Goal: Find specific page/section: Find specific page/section

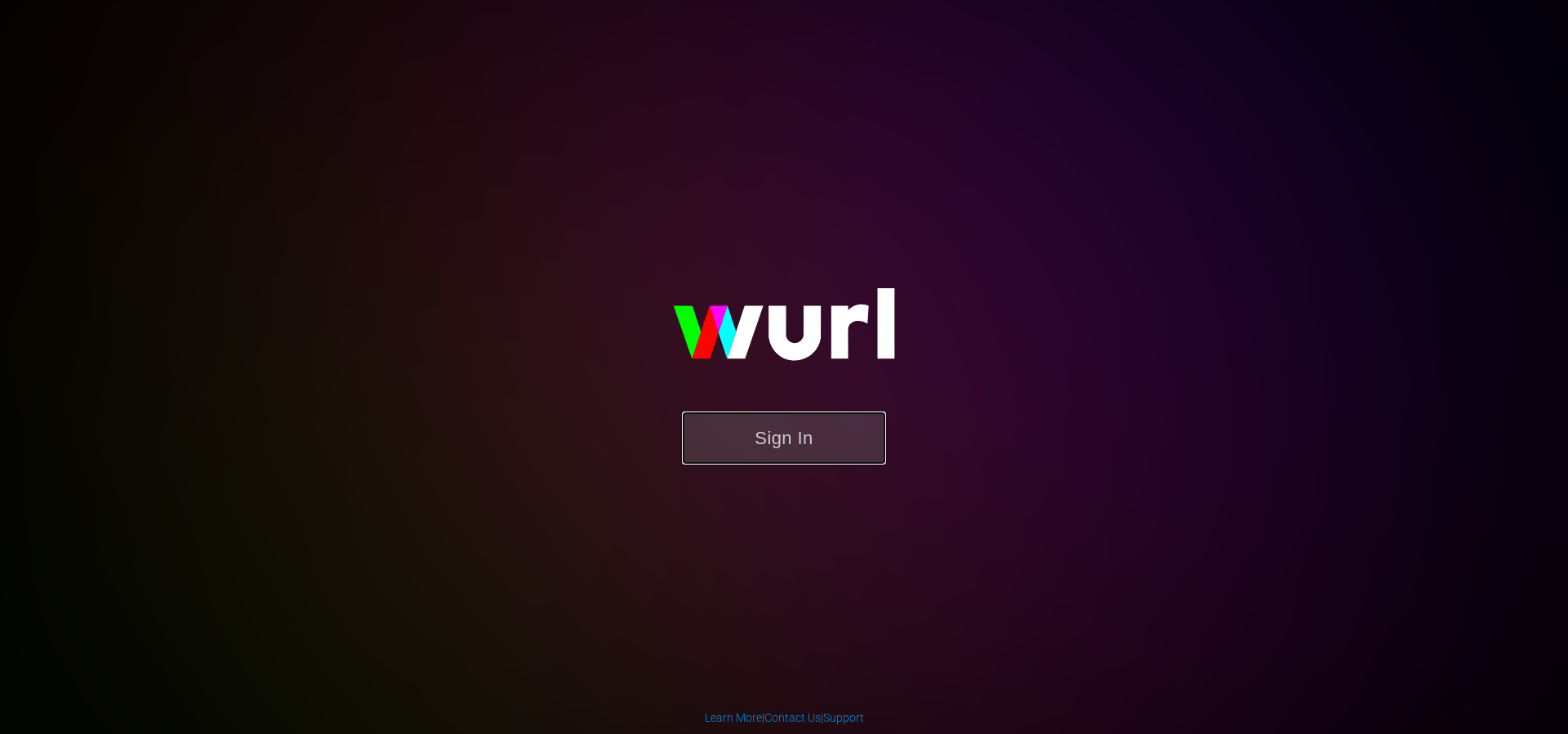
click at [778, 458] on button "Sign In" at bounding box center [784, 437] width 204 height 53
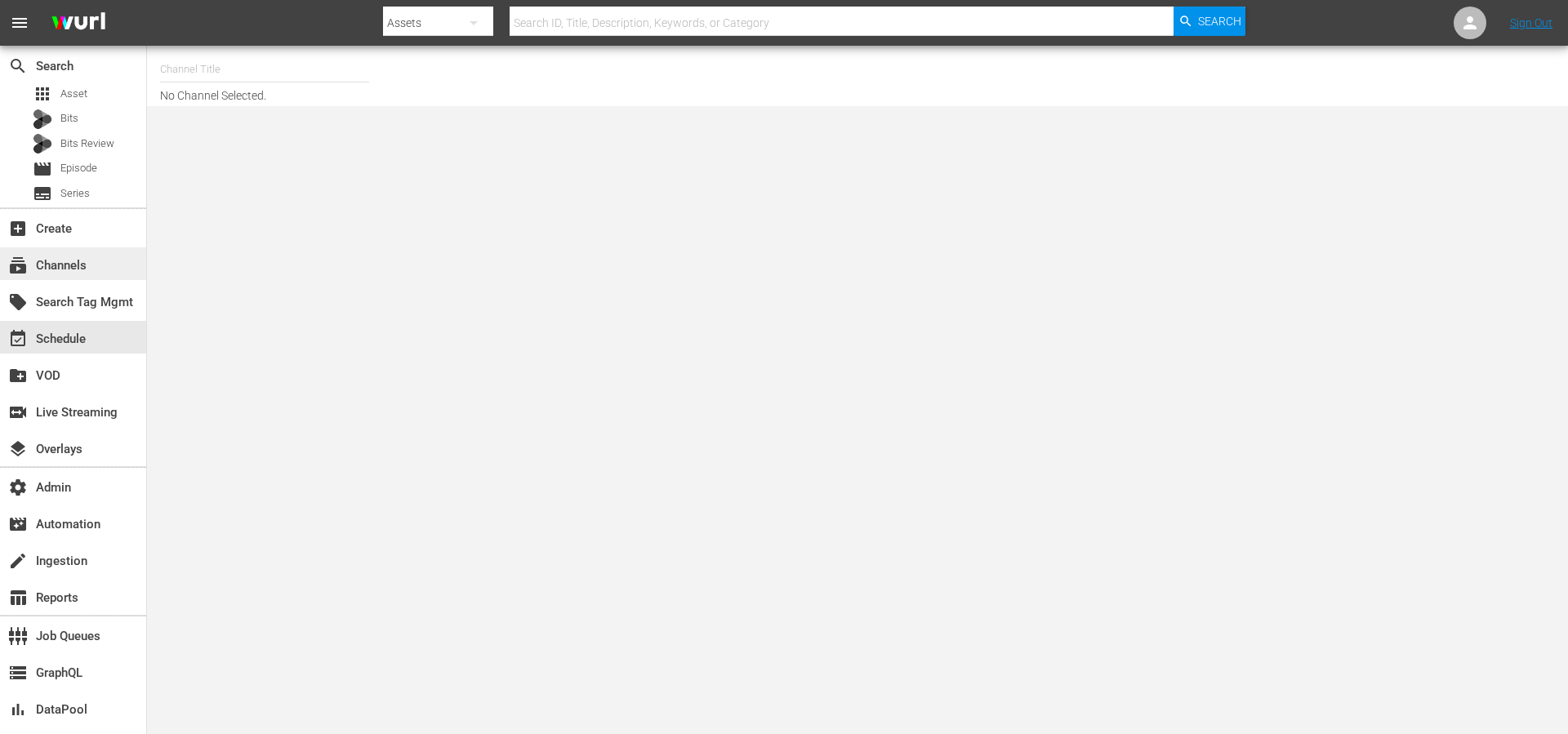
click at [91, 271] on div "subscriptions Channels" at bounding box center [73, 263] width 146 height 32
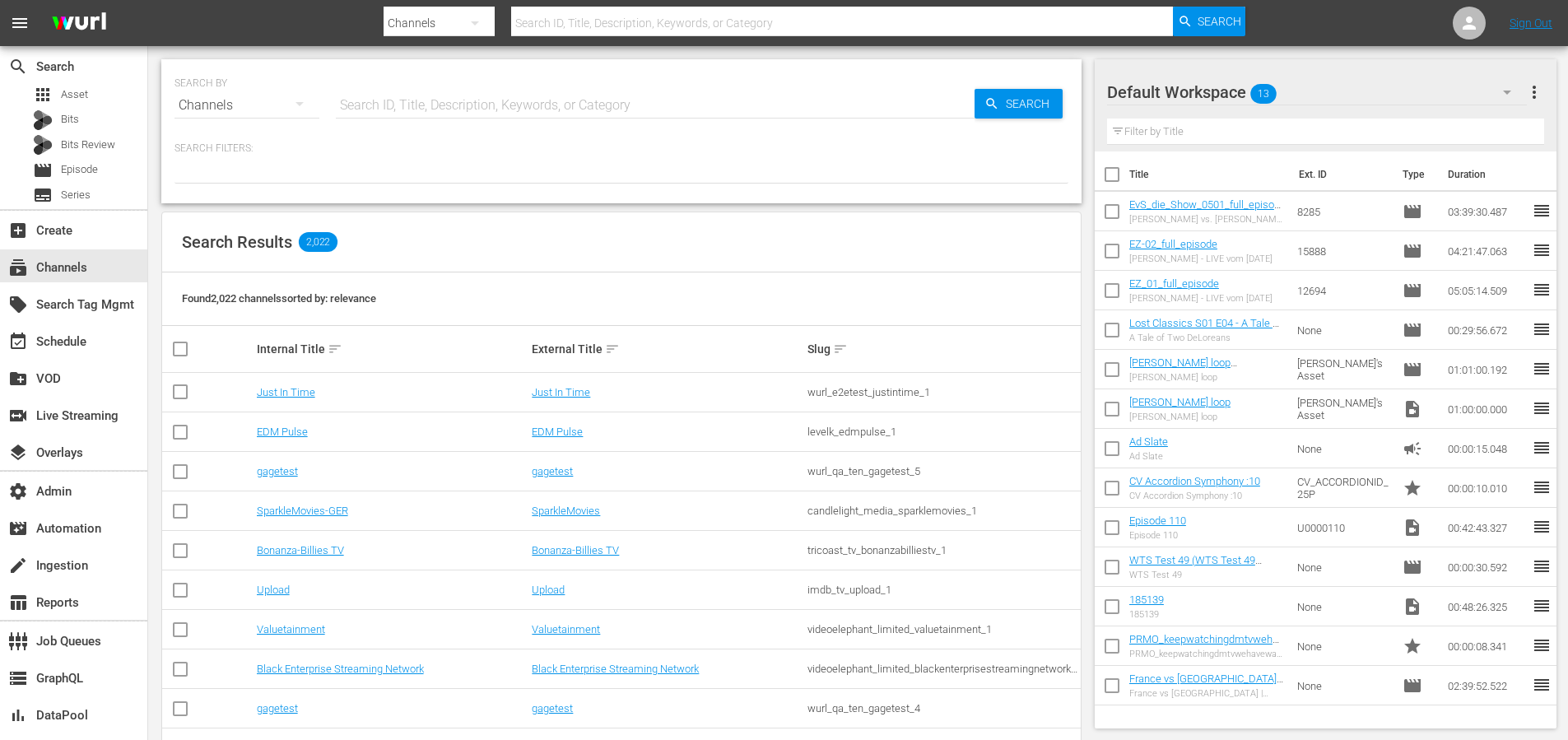
click at [446, 73] on div "SEARCH BY Search By Channels Search ID, Title, Description, Keywords, or Catego…" at bounding box center [621, 95] width 894 height 59
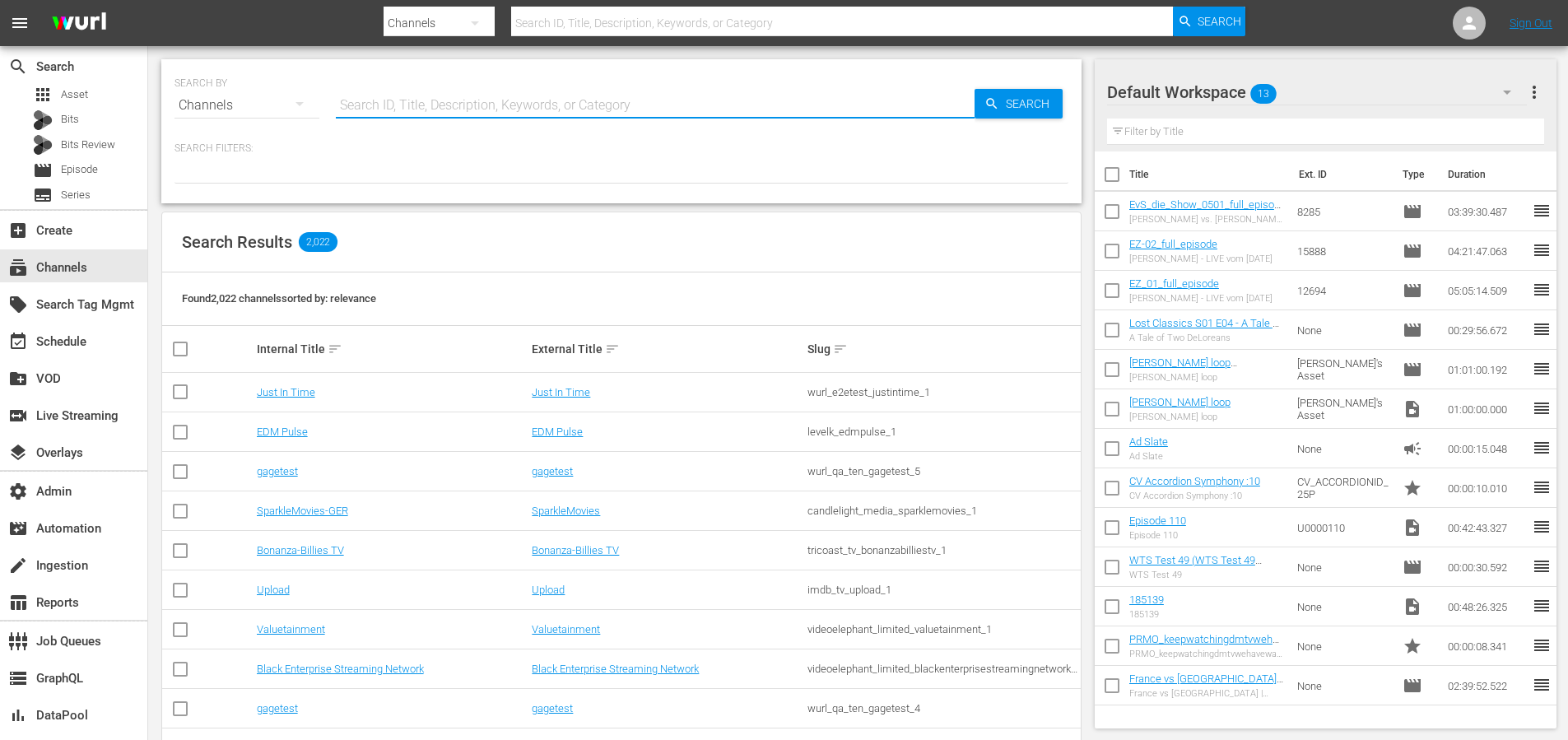
click at [443, 87] on input "text" at bounding box center [656, 106] width 639 height 39
type input "beyond"
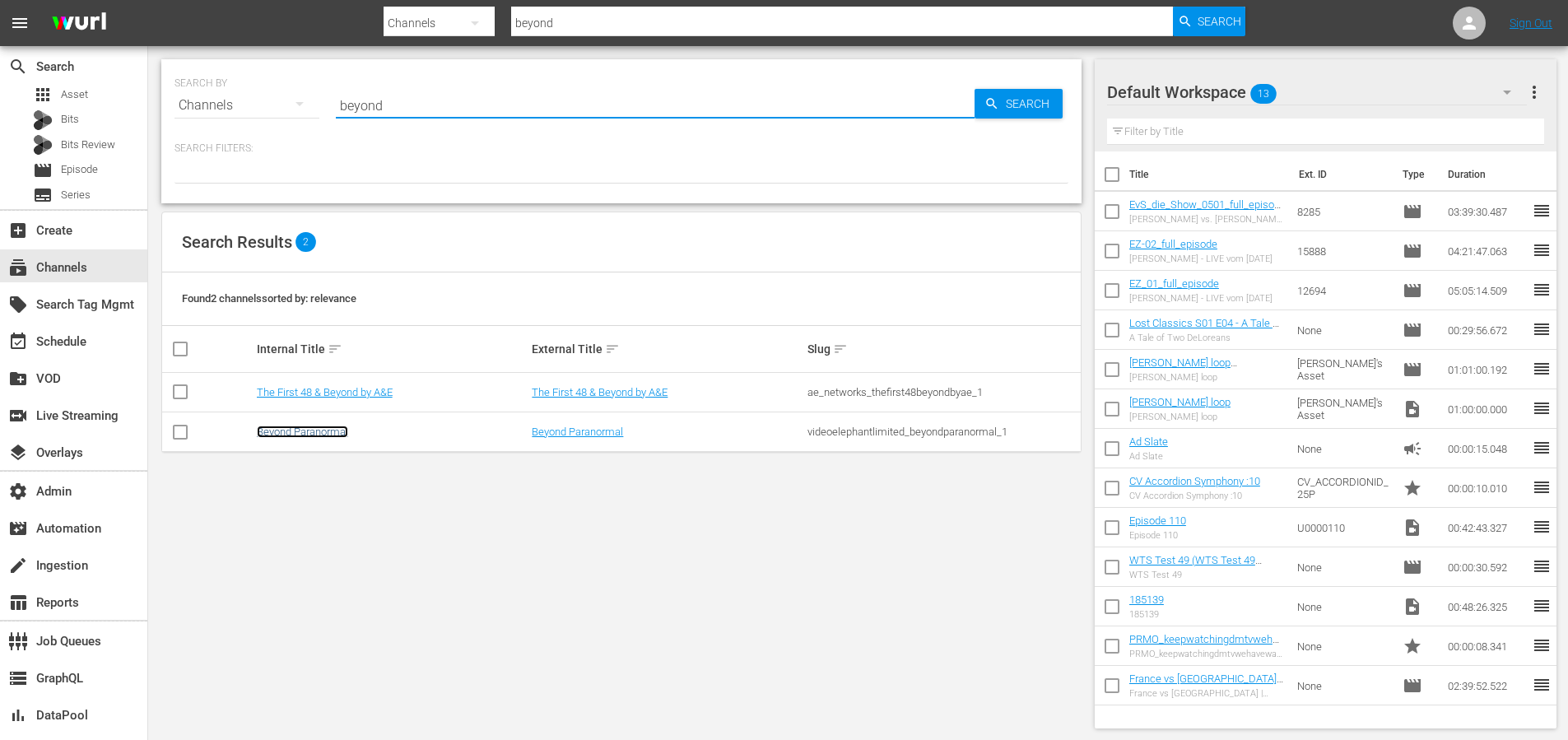
click at [303, 433] on link "Beyond Paranormal" at bounding box center [303, 432] width 92 height 12
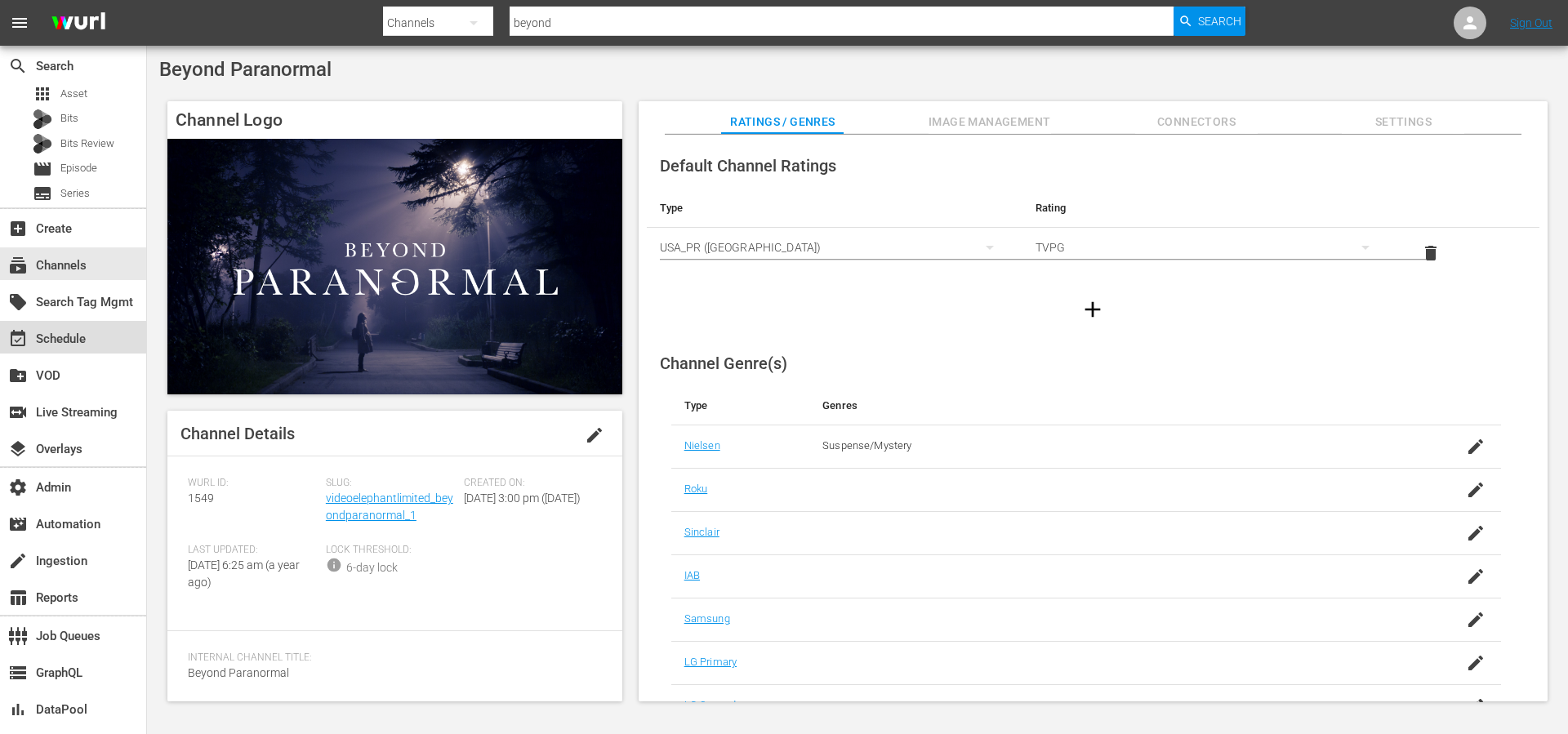
click at [82, 337] on div "event_available Schedule" at bounding box center [45, 336] width 92 height 15
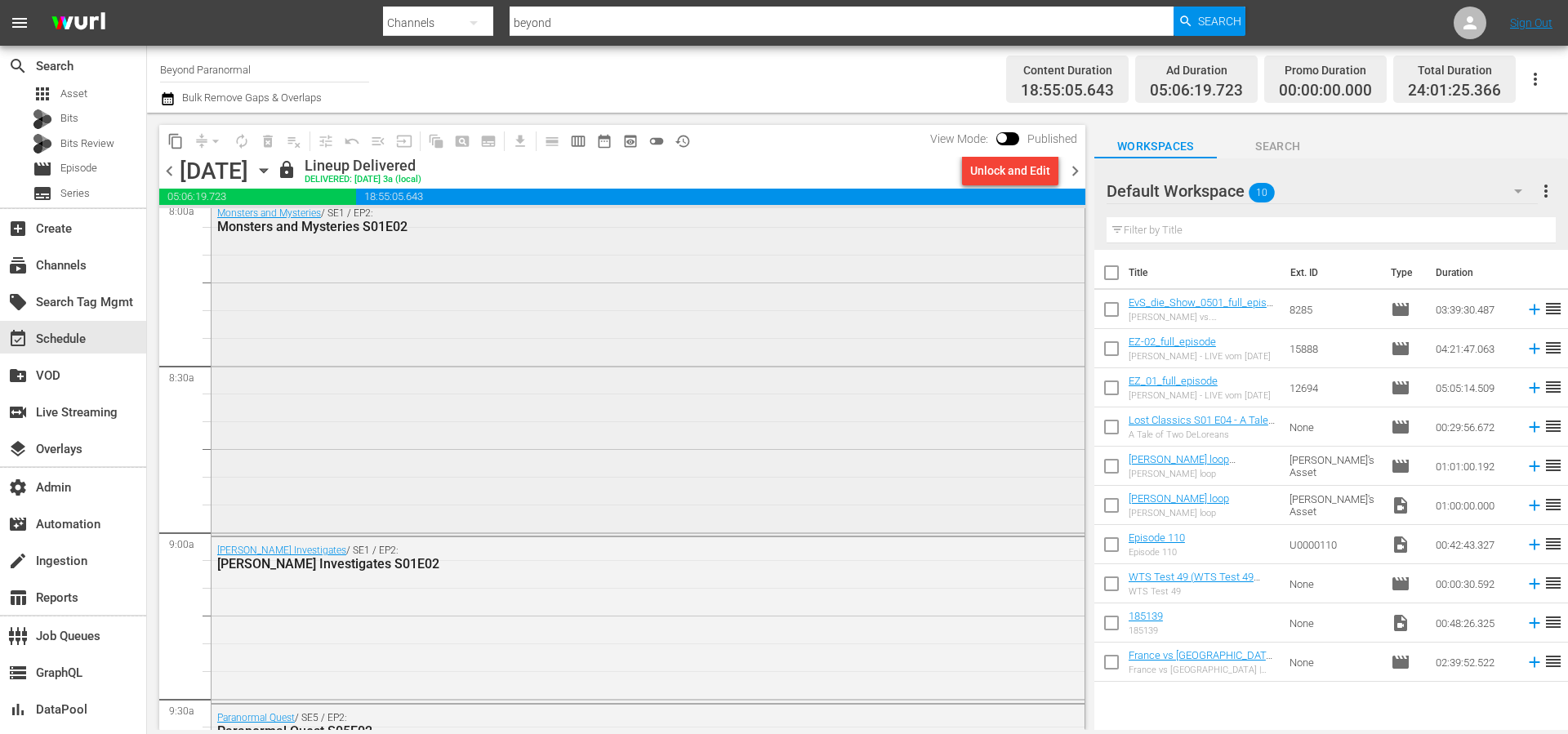
scroll to position [2714, 0]
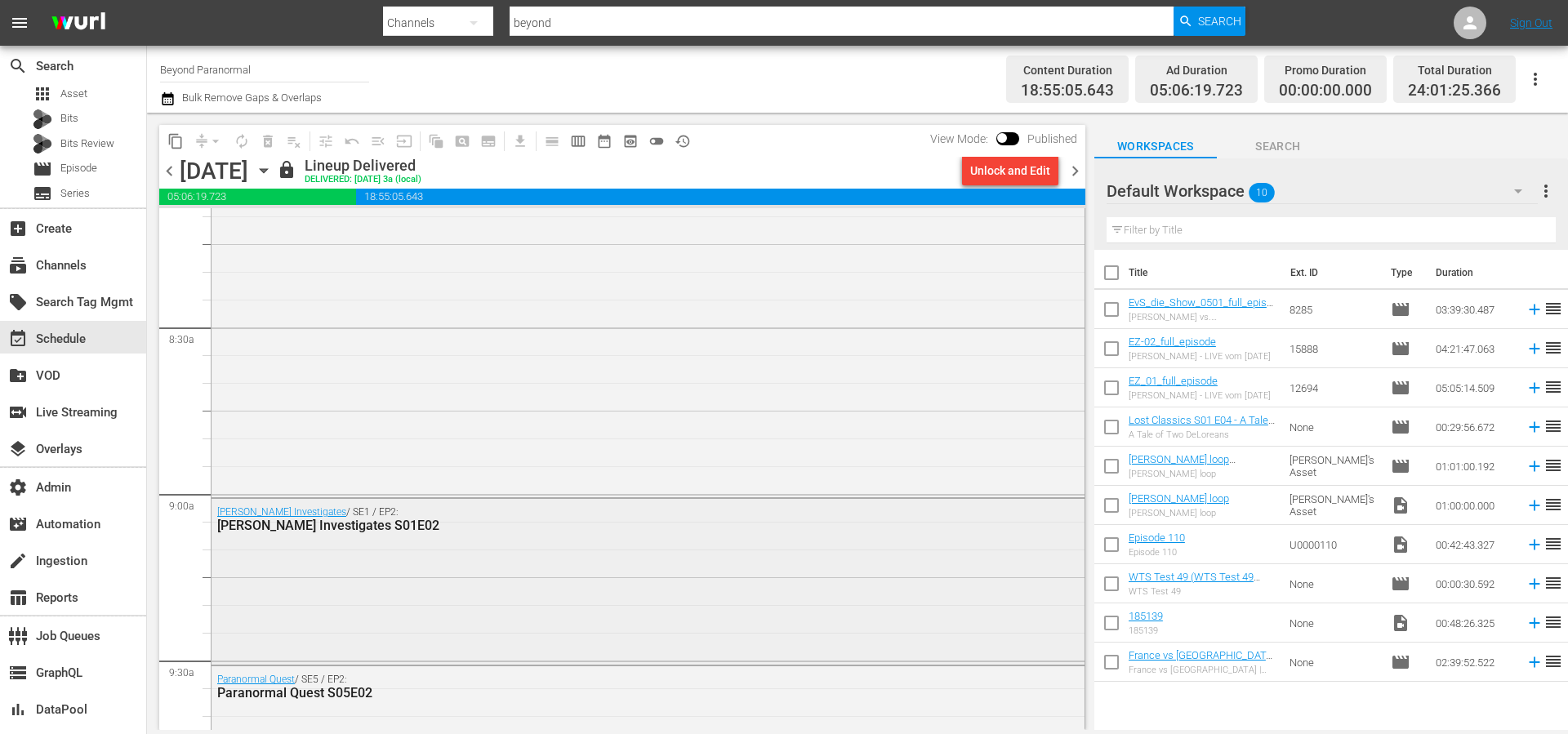
click at [751, 552] on div "Eric Mintel Investigates / SE1 / EP2: Eric Mintel Investigates S01E02" at bounding box center [648, 579] width 873 height 162
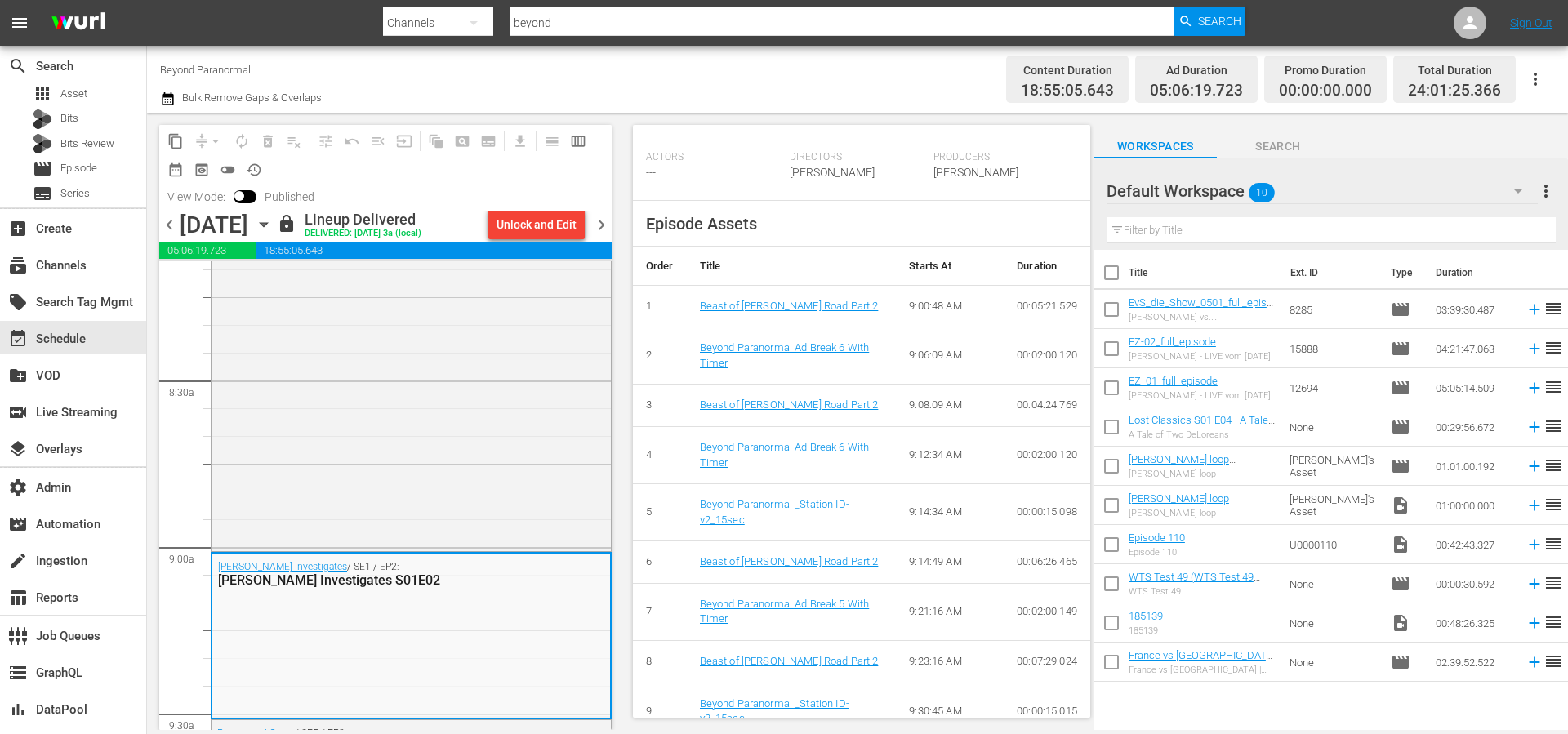
scroll to position [526, 0]
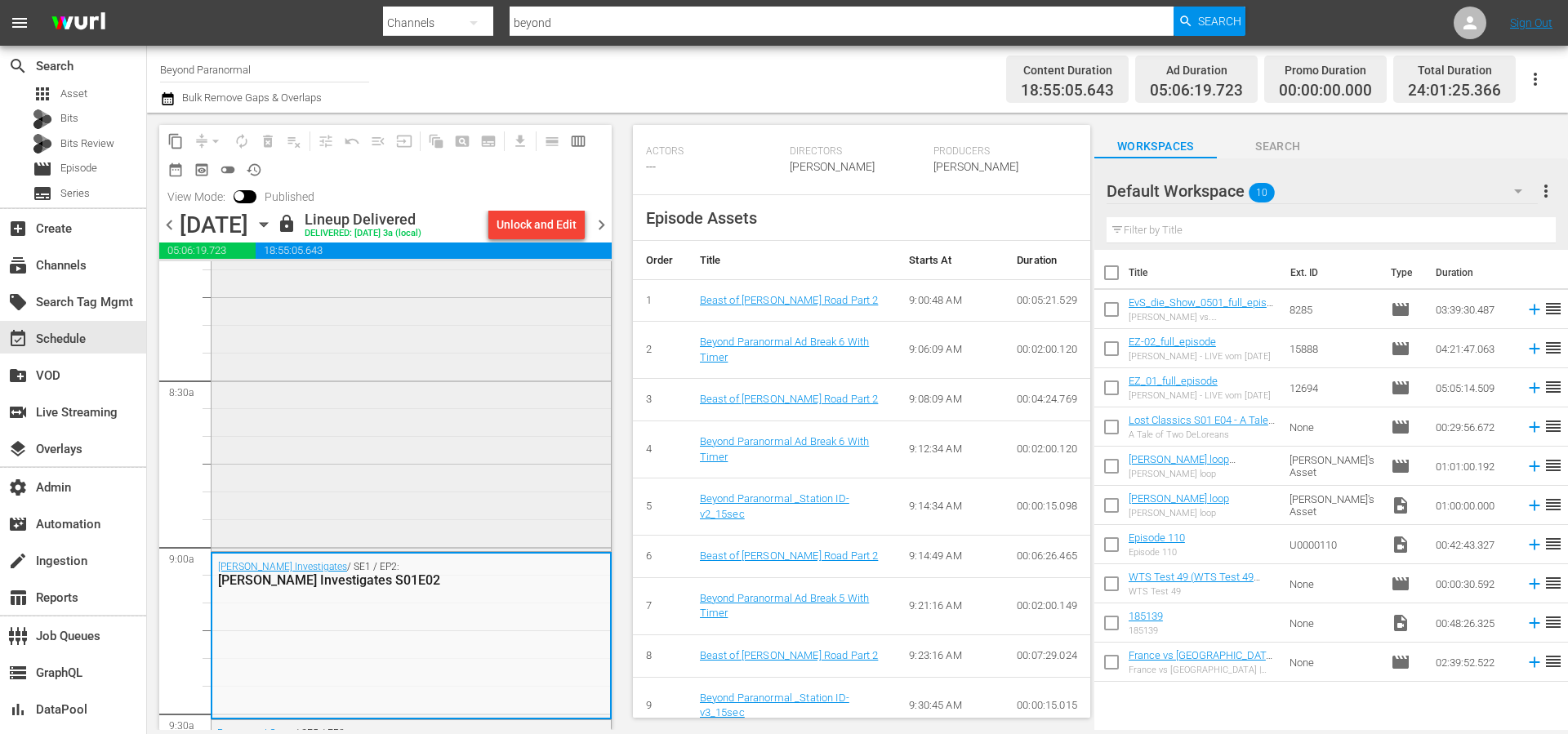
click at [529, 494] on div "Monsters and Mysteries / SE1 / EP2: Monsters and Mysteries S01E02" at bounding box center [411, 382] width 399 height 333
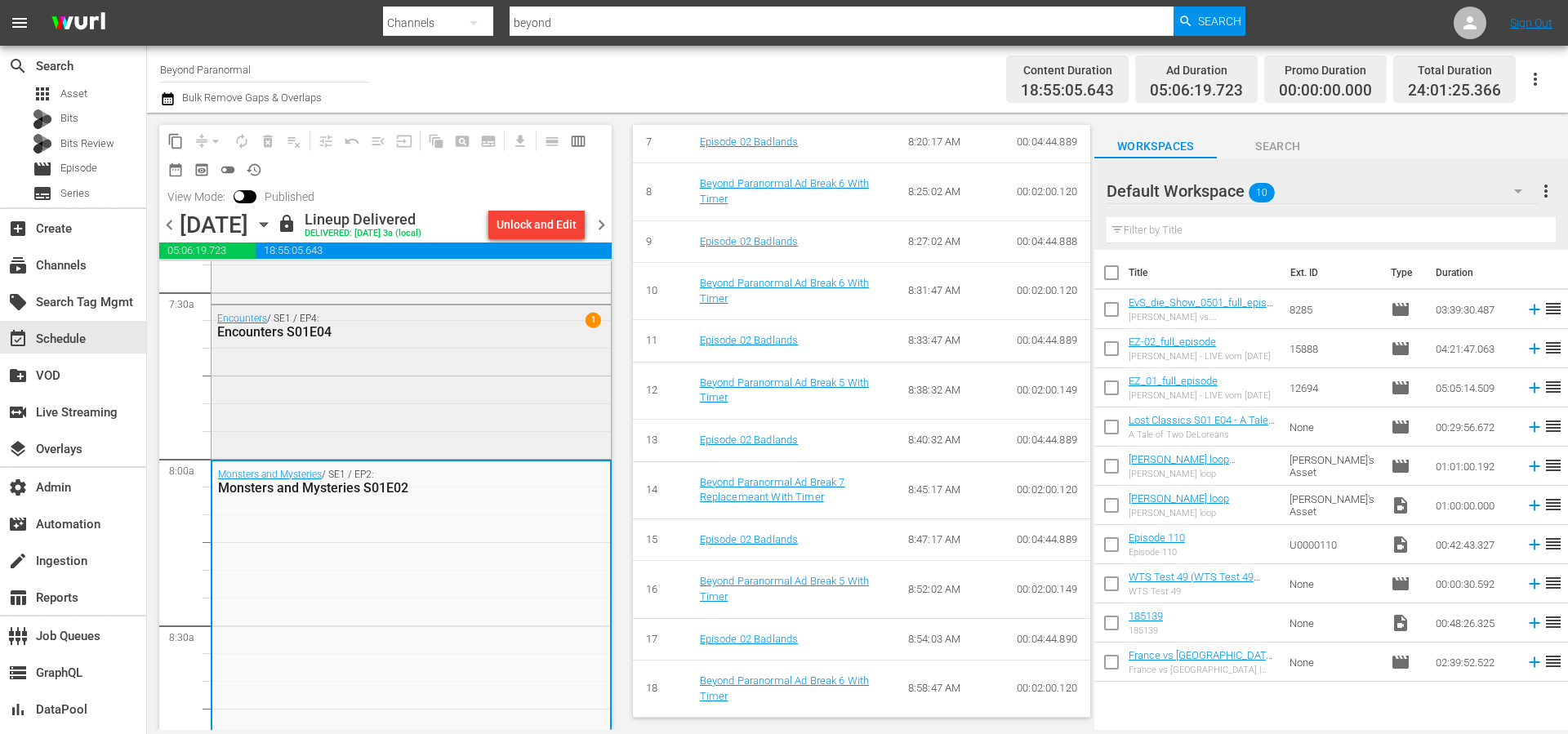
scroll to position [2388, 0]
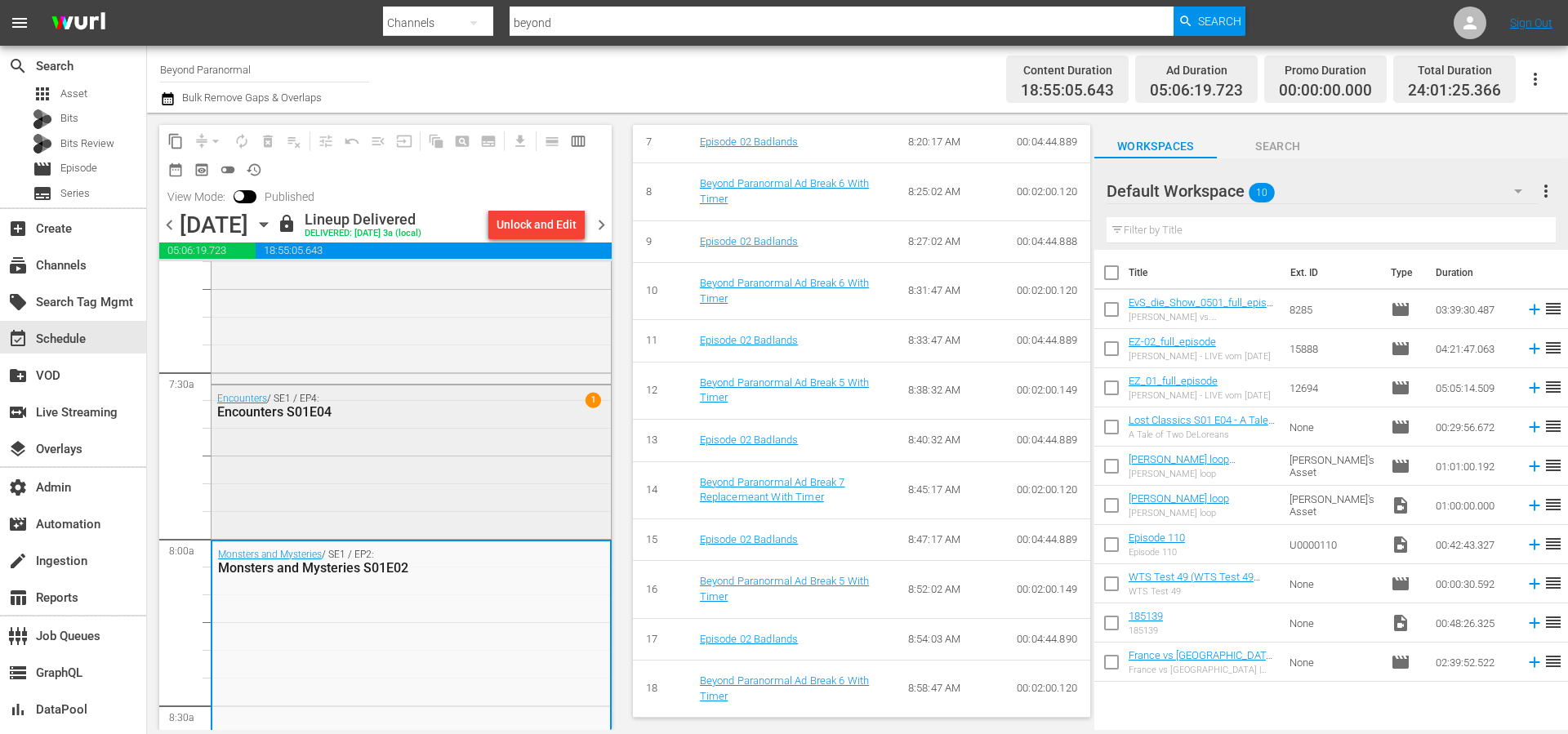
click at [552, 441] on div "Encounters / SE1 / EP4: Encounters S01E04 1" at bounding box center [411, 461] width 399 height 150
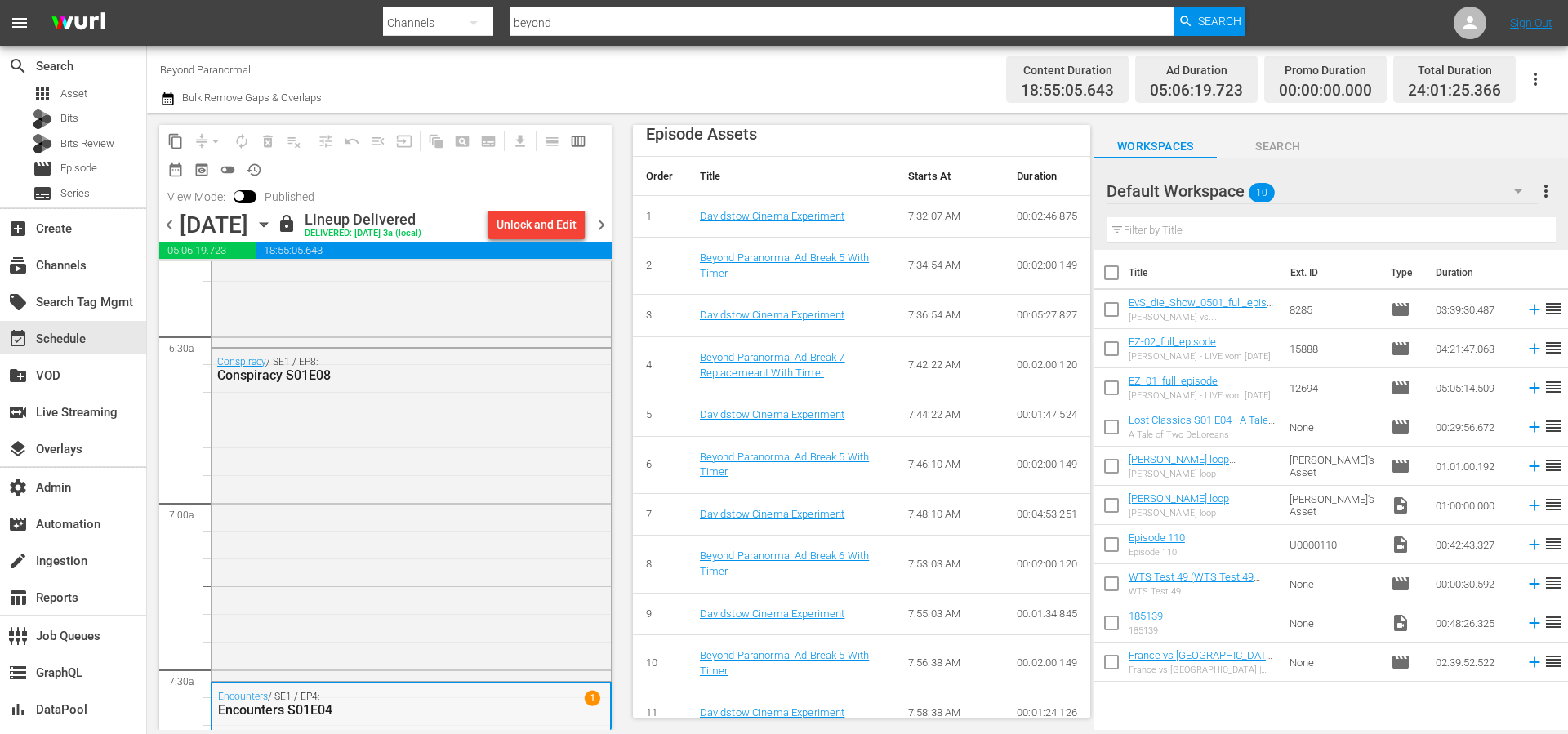
scroll to position [2089, 0]
click at [529, 498] on div "Conspiracy / SE1 / EP8: Conspiracy S01E08" at bounding box center [411, 514] width 399 height 329
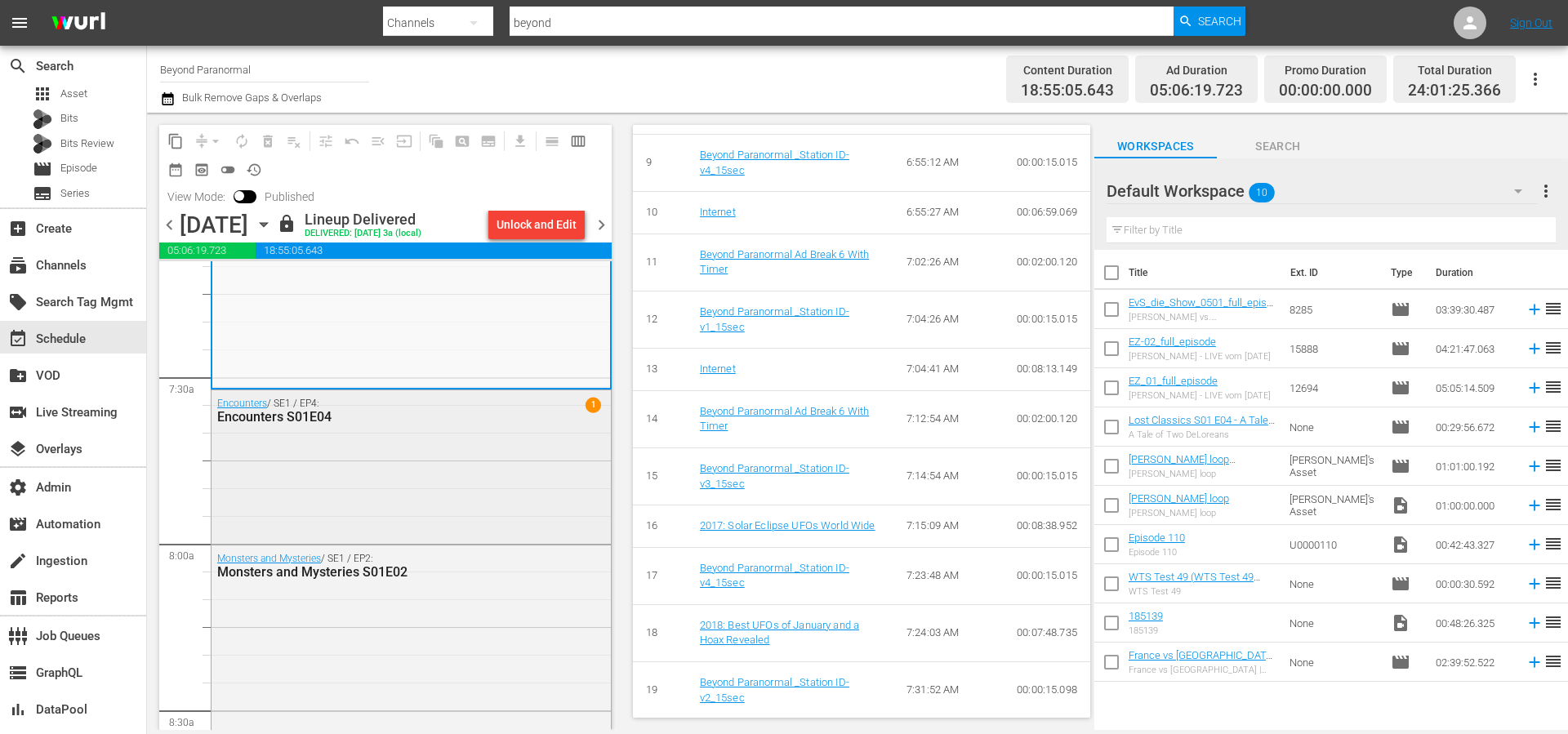
scroll to position [2474, 0]
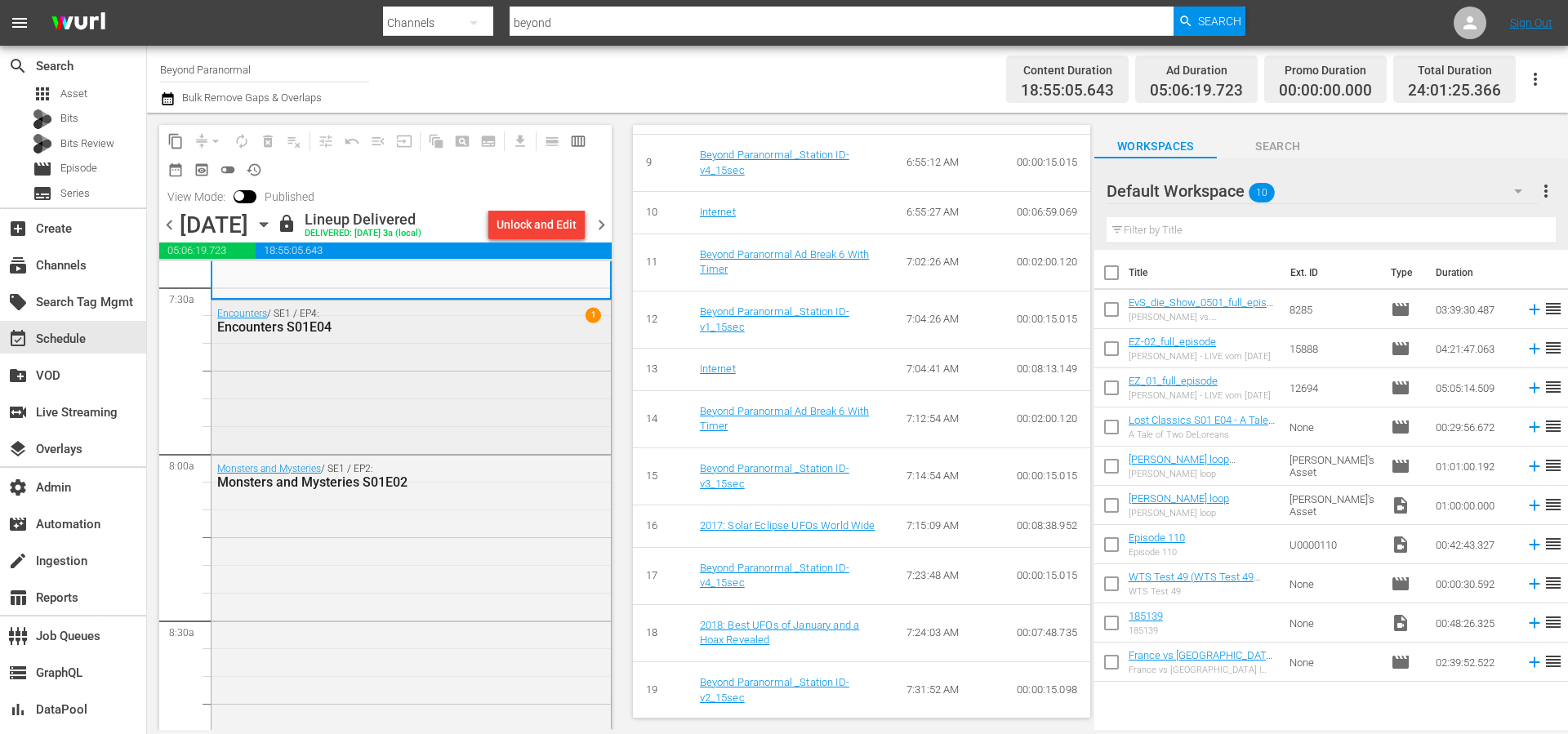
click at [531, 411] on div "Encounters / SE1 / EP4: Encounters S01E04 1" at bounding box center [411, 375] width 399 height 150
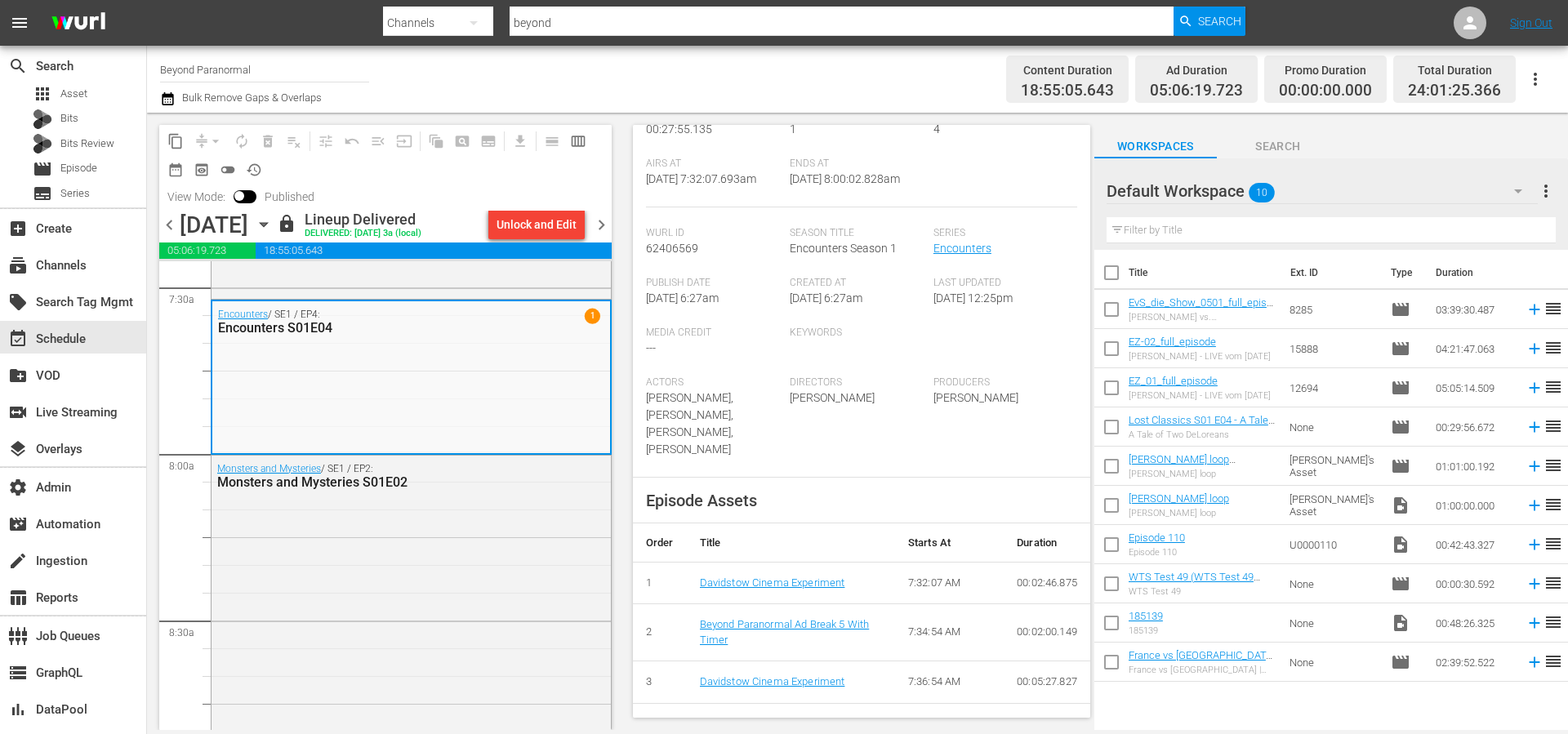
scroll to position [355, 0]
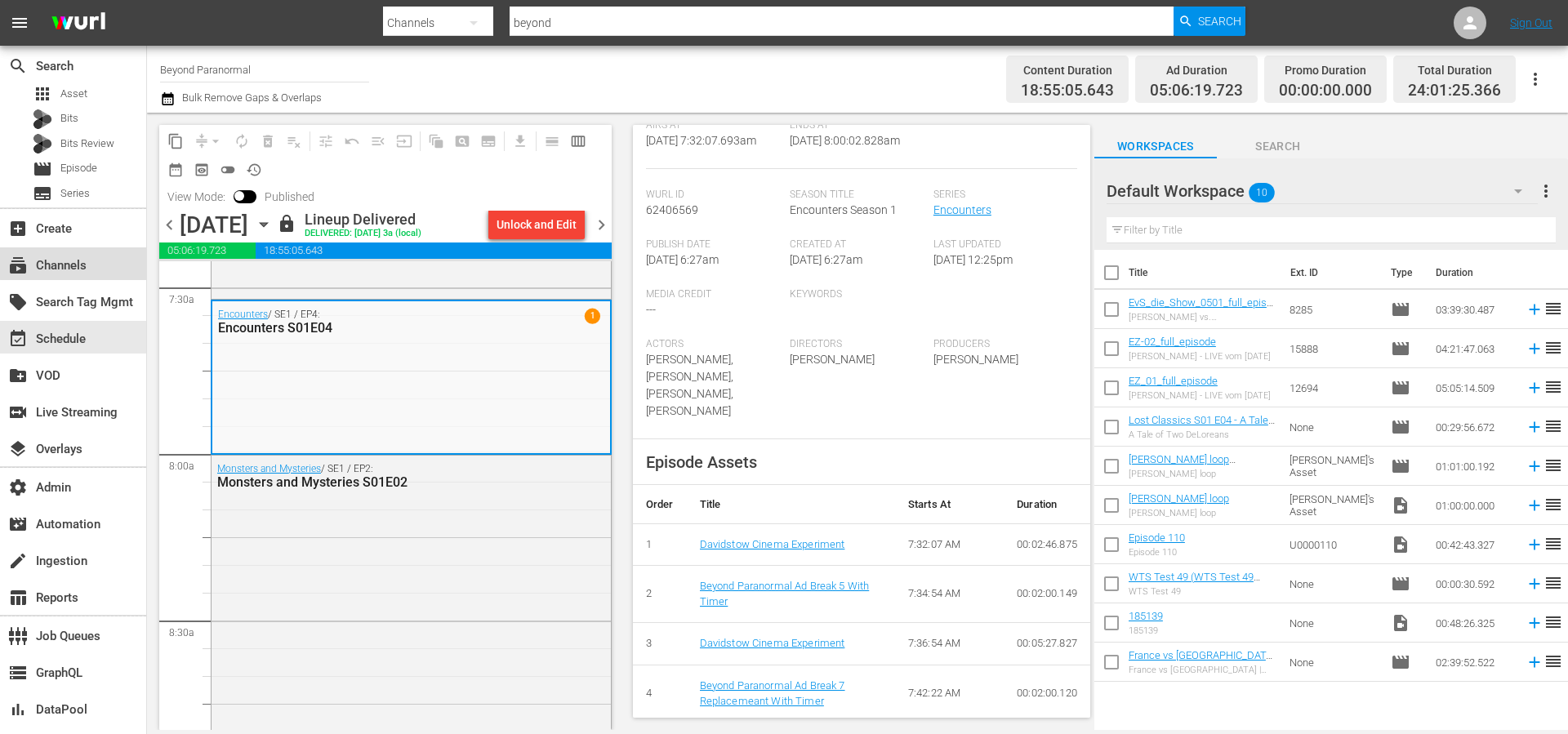
click at [78, 259] on div "subscriptions Channels" at bounding box center [45, 263] width 92 height 15
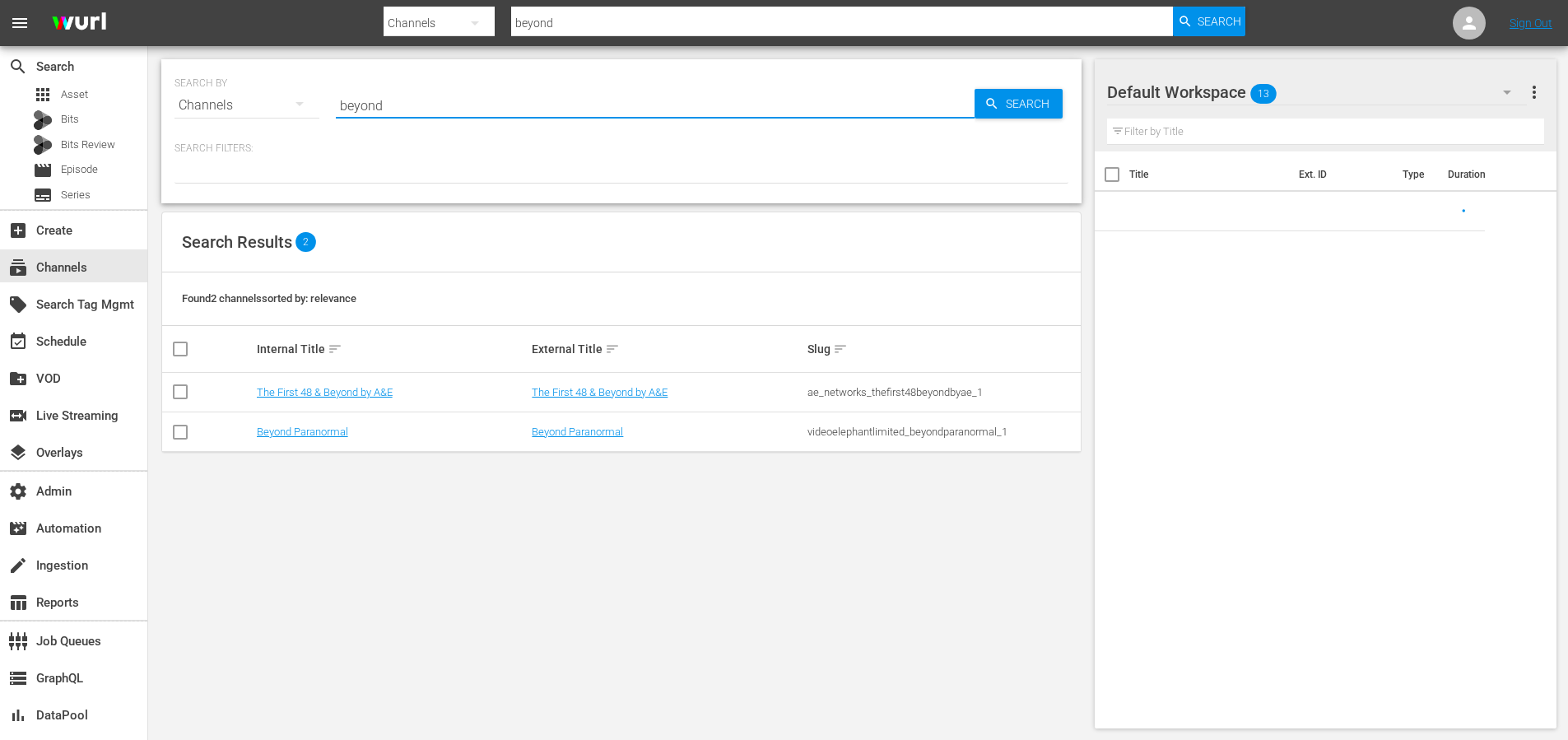
drag, startPoint x: 442, startPoint y: 101, endPoint x: 248, endPoint y: 105, distance: 194.0
click at [251, 106] on div "SEARCH BY Search By Channels Search ID, Title, Description, Keywords, or Catego…" at bounding box center [621, 95] width 894 height 59
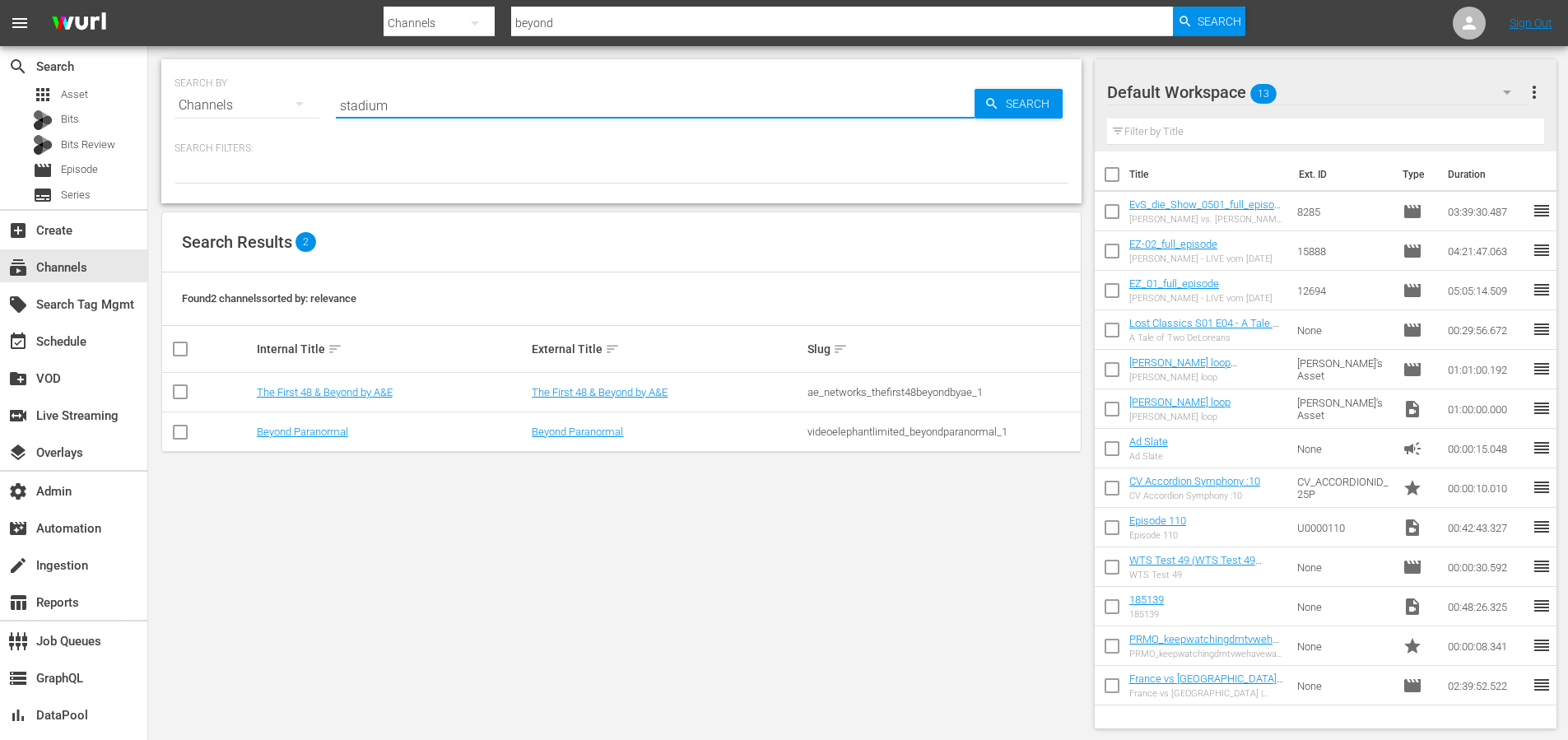
type input "stadium"
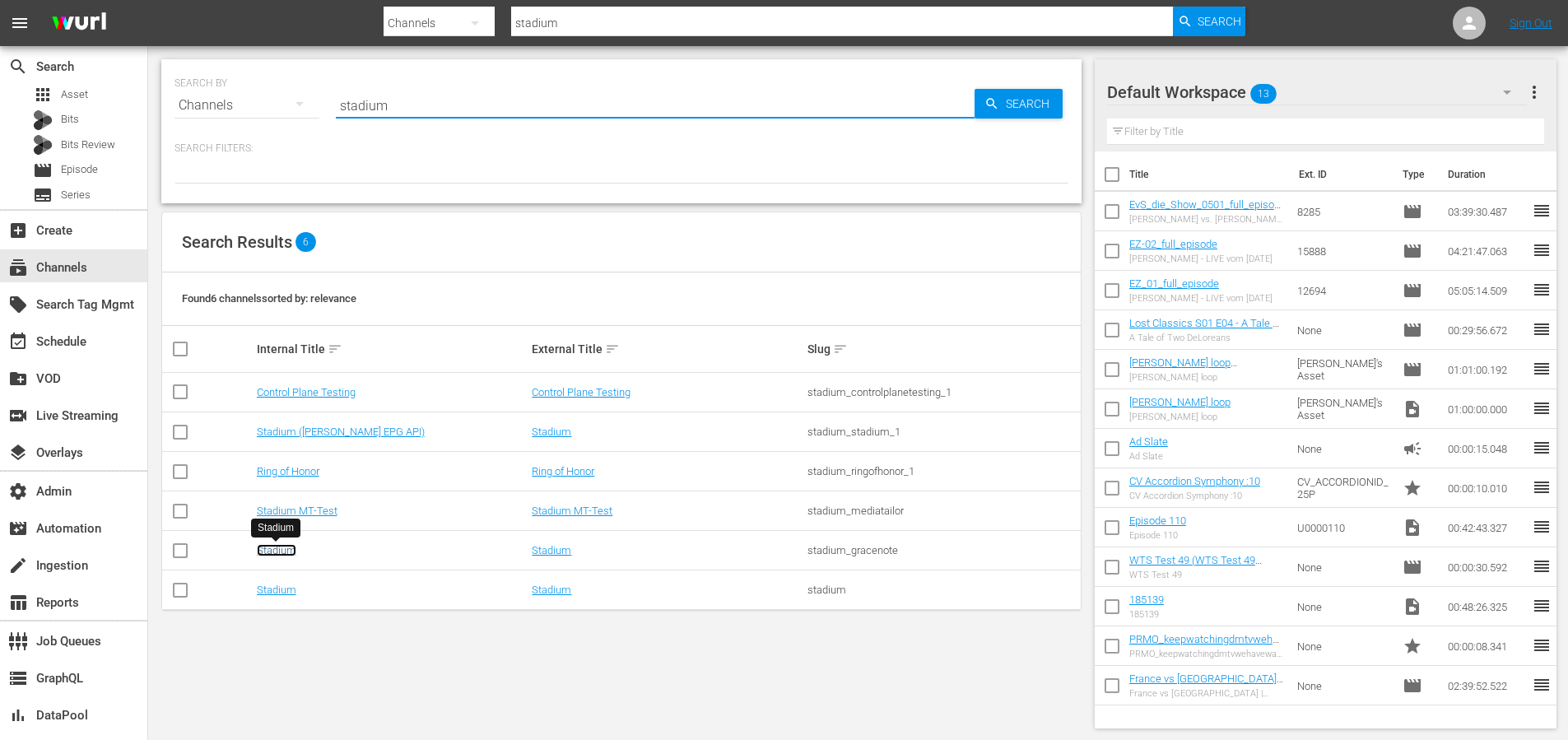
click at [281, 549] on link "Stadium" at bounding box center [276, 550] width 39 height 12
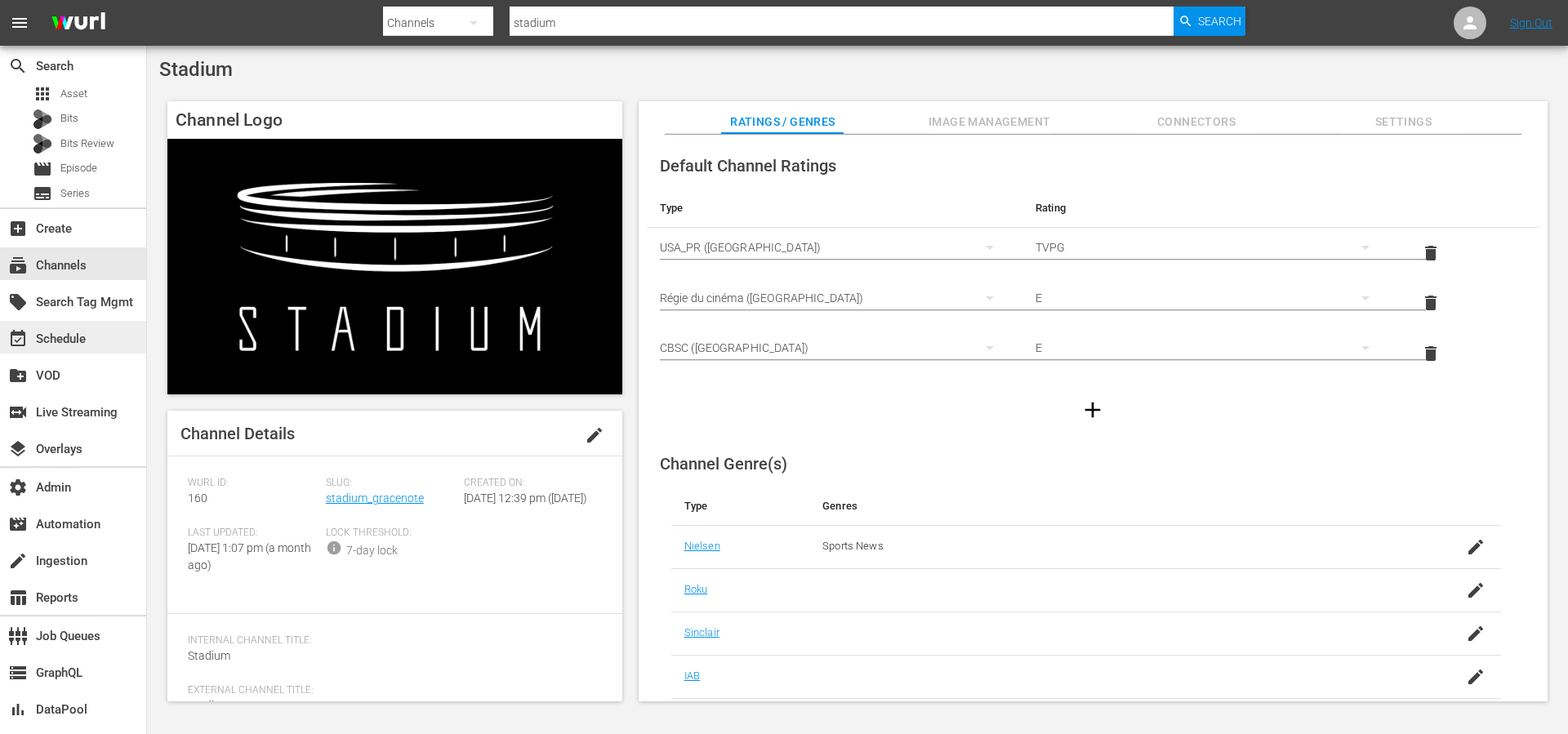
click at [65, 335] on div "event_available Schedule" at bounding box center [45, 336] width 92 height 15
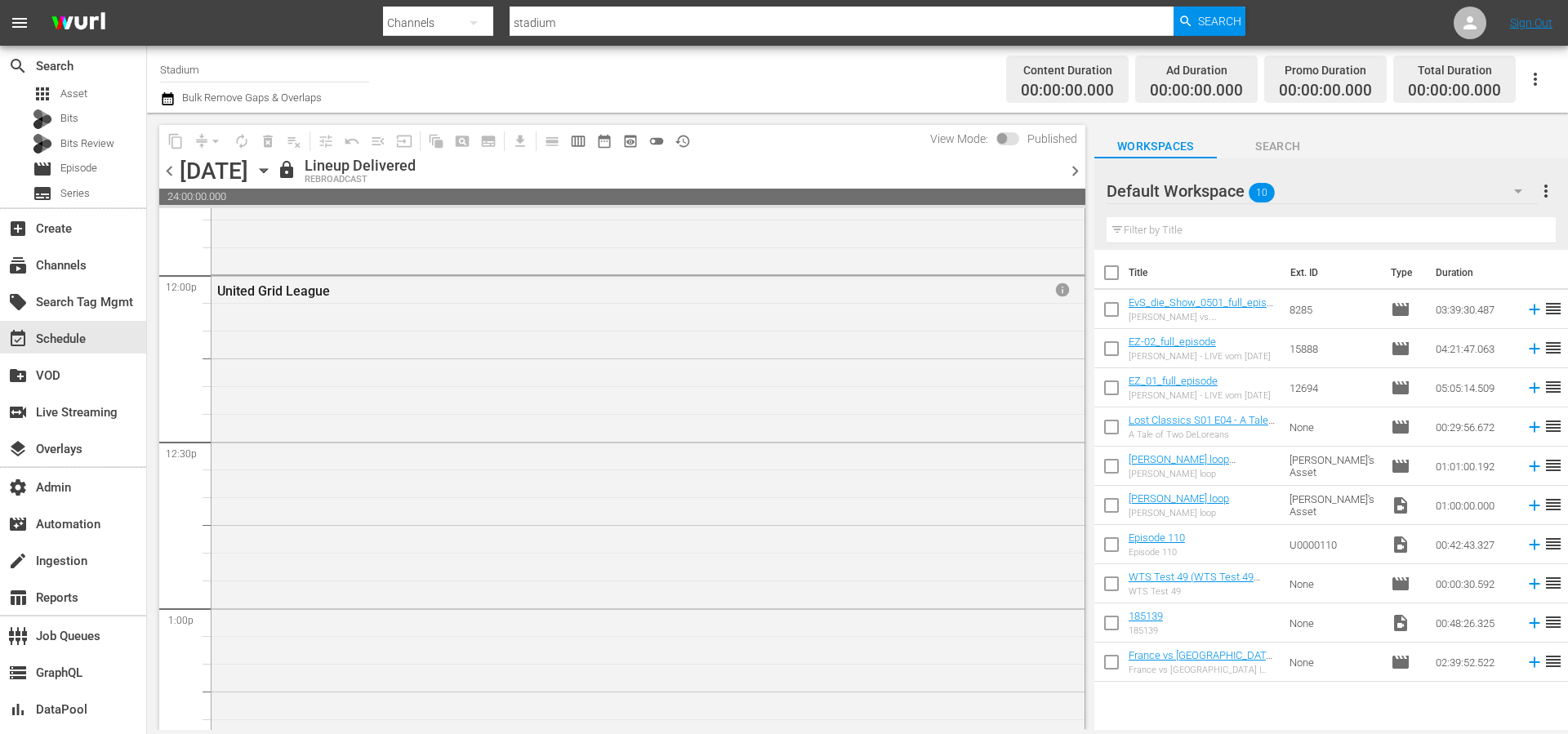
scroll to position [3931, 0]
click at [874, 364] on div "United Grid League info" at bounding box center [648, 525] width 873 height 495
click at [845, 381] on div "United Grid League info" at bounding box center [648, 525] width 873 height 495
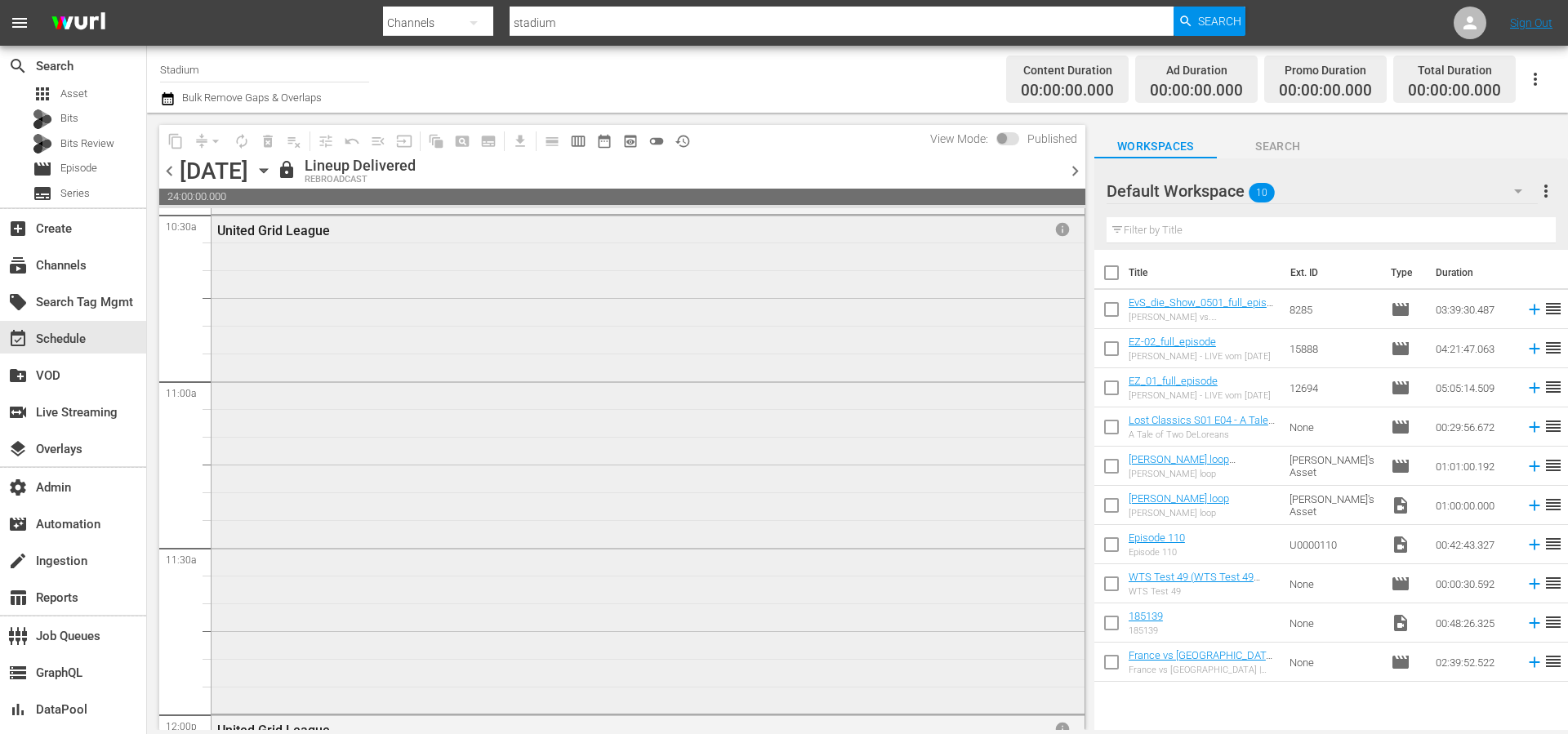
click at [788, 373] on div "United Grid League info" at bounding box center [648, 463] width 873 height 495
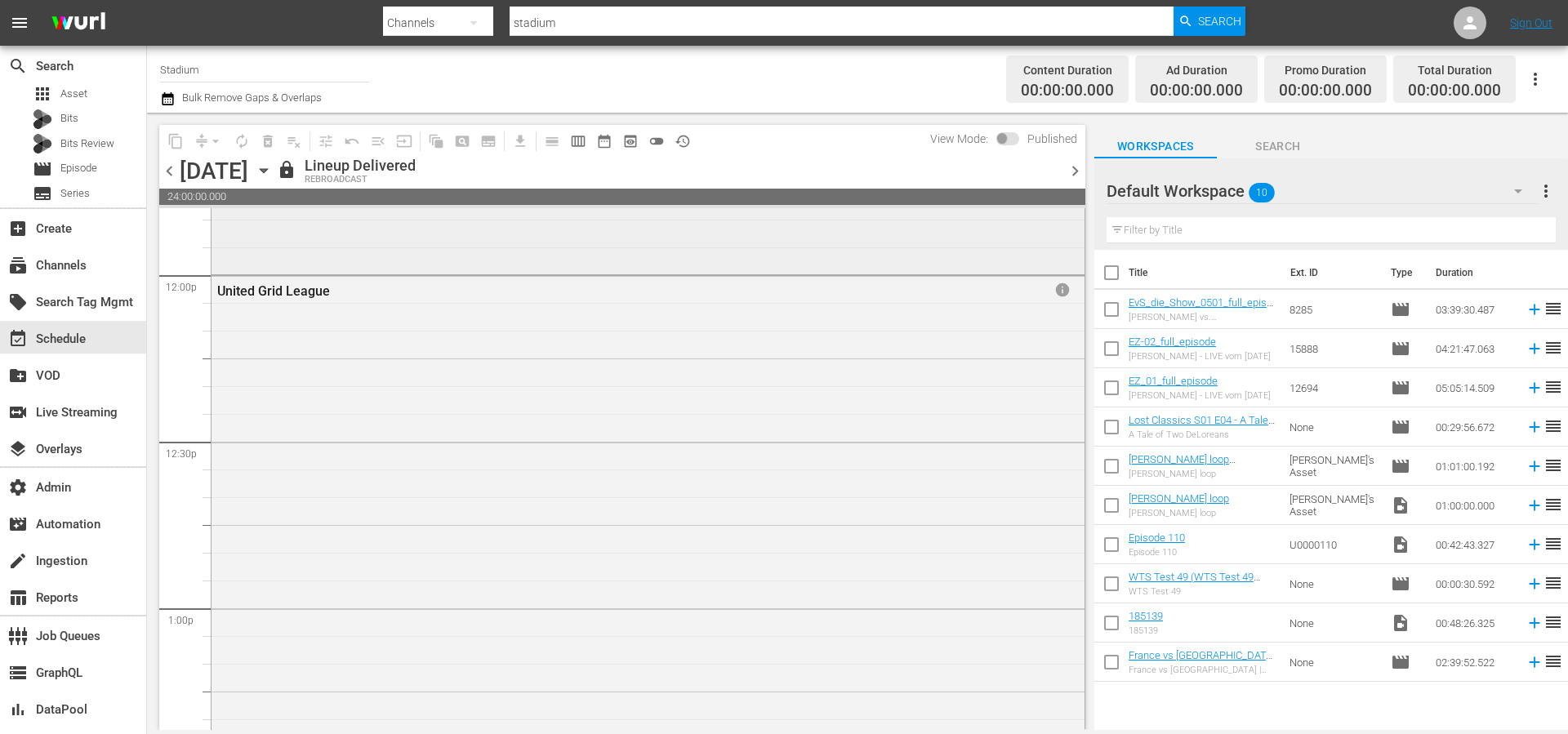
scroll to position [3941, 0]
